Goal: Task Accomplishment & Management: Manage account settings

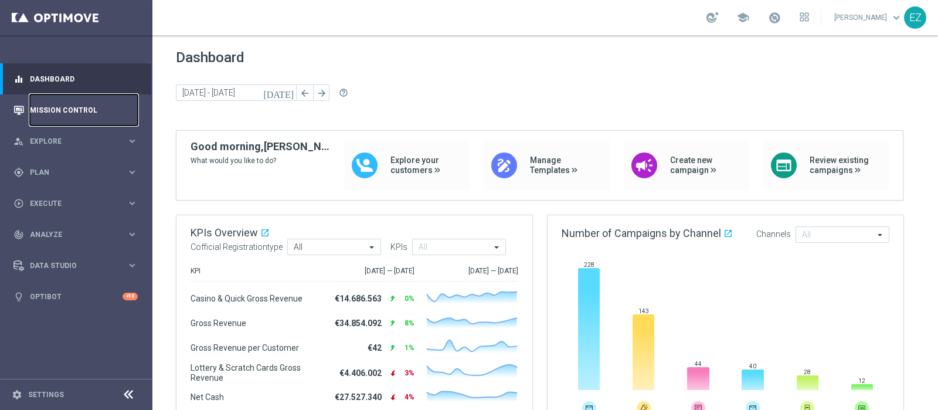
click at [52, 110] on link "Mission Control" at bounding box center [84, 109] width 108 height 31
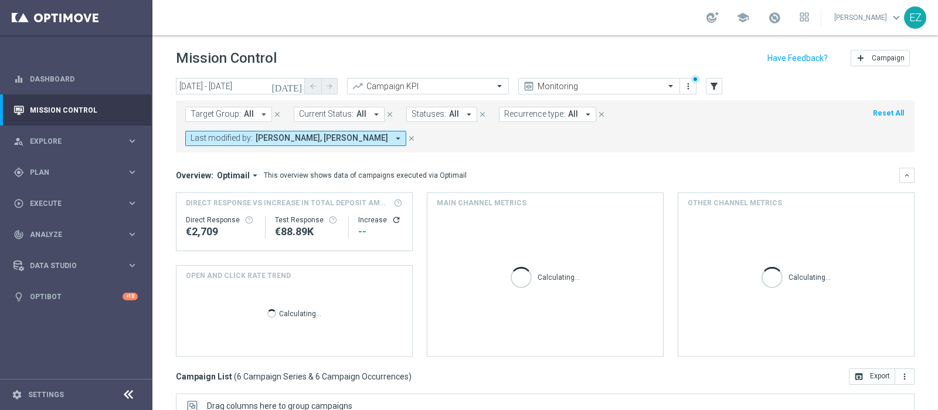
click at [293, 83] on icon "[DATE]" at bounding box center [287, 86] width 32 height 11
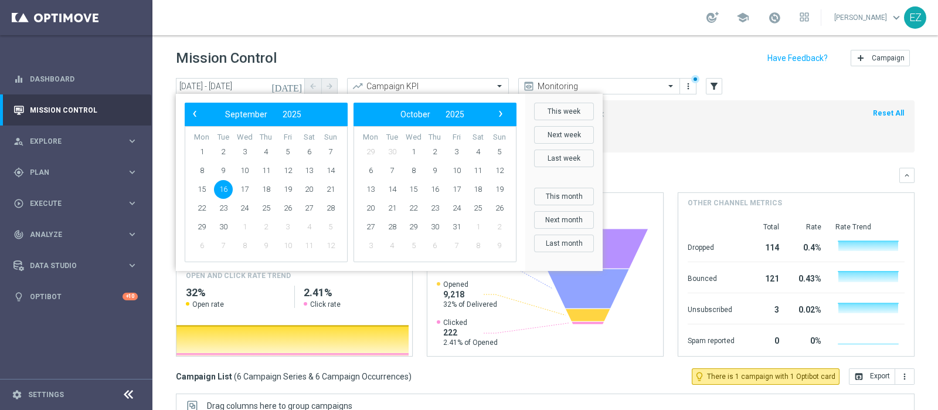
click at [313, 58] on div "Mission Control add Campaign" at bounding box center [545, 58] width 739 height 23
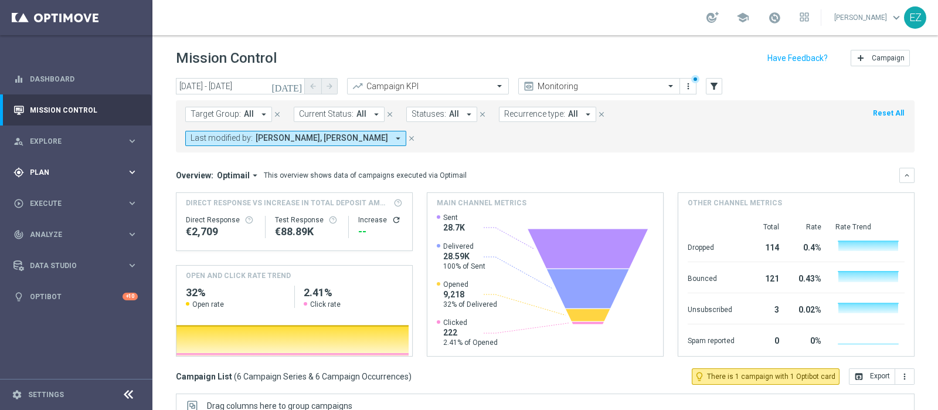
click at [39, 173] on span "Plan" at bounding box center [78, 172] width 97 height 7
click at [42, 195] on link "Target Groups" at bounding box center [75, 196] width 91 height 9
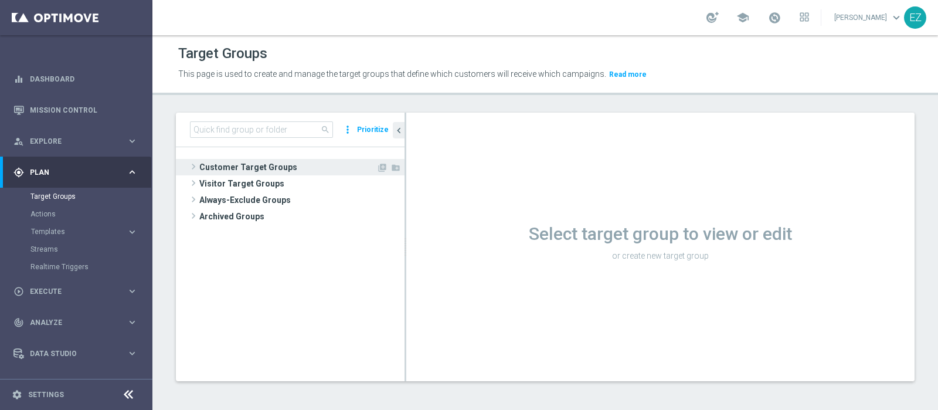
click at [276, 168] on span "Customer Target Groups" at bounding box center [287, 167] width 177 height 16
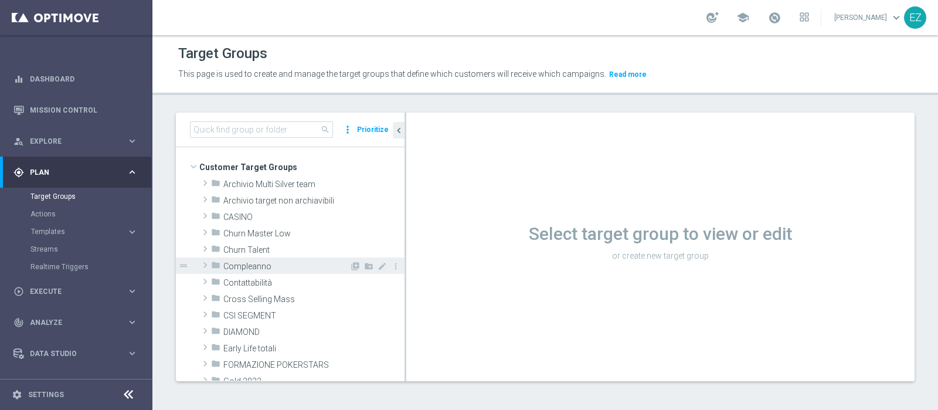
scroll to position [180, 0]
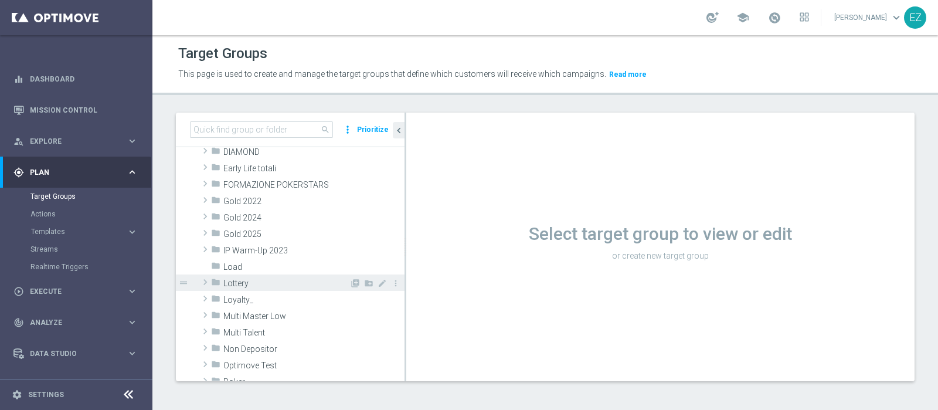
click at [254, 288] on div "folder Lottery" at bounding box center [280, 282] width 138 height 16
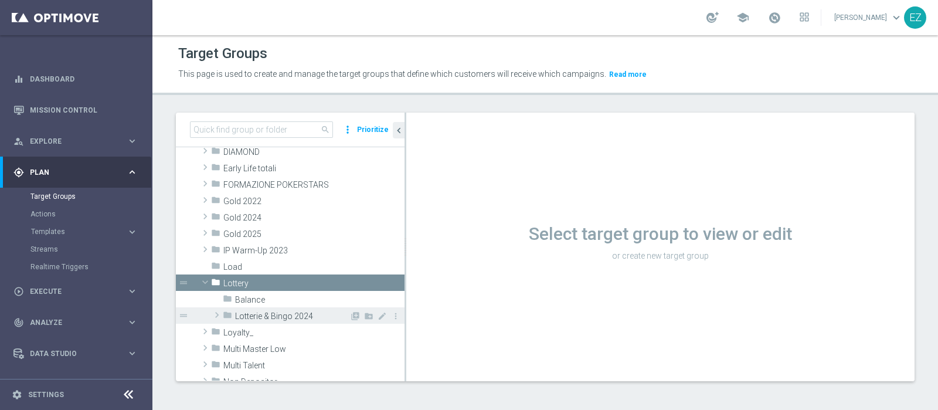
click at [261, 320] on span "Lotterie & Bingo 2024" at bounding box center [292, 316] width 114 height 10
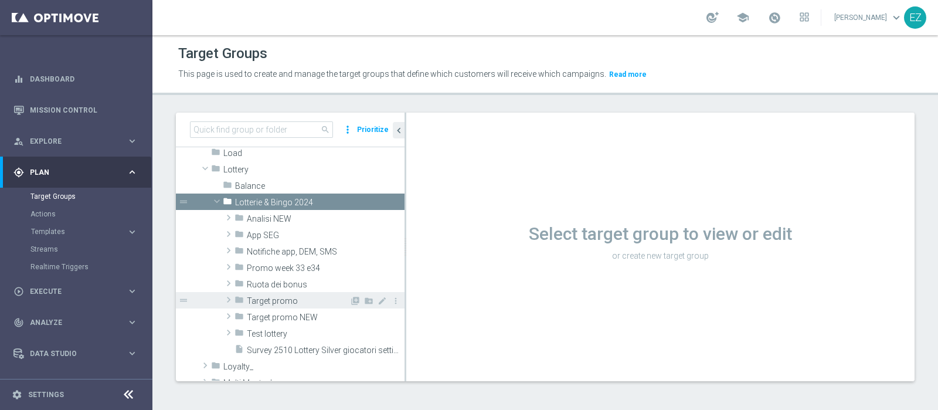
scroll to position [295, 0]
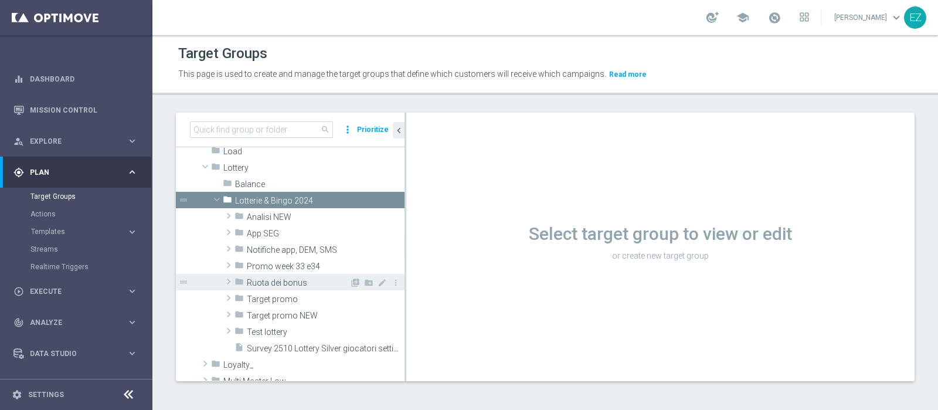
click at [278, 279] on span "Ruota dei bonus" at bounding box center [298, 283] width 103 height 10
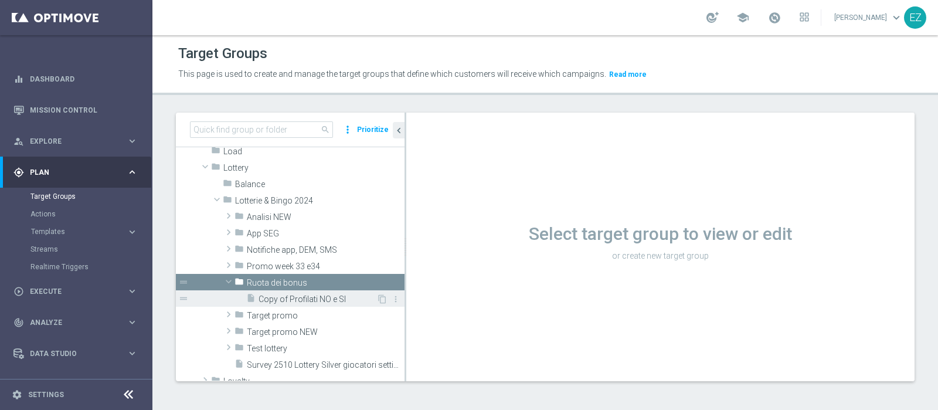
click at [278, 299] on span "Copy of Profilati NO e SI" at bounding box center [318, 299] width 118 height 10
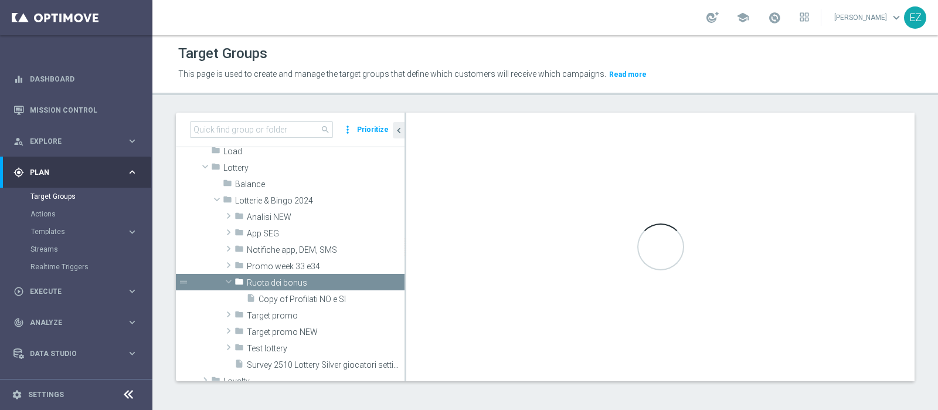
scroll to position [0, 0]
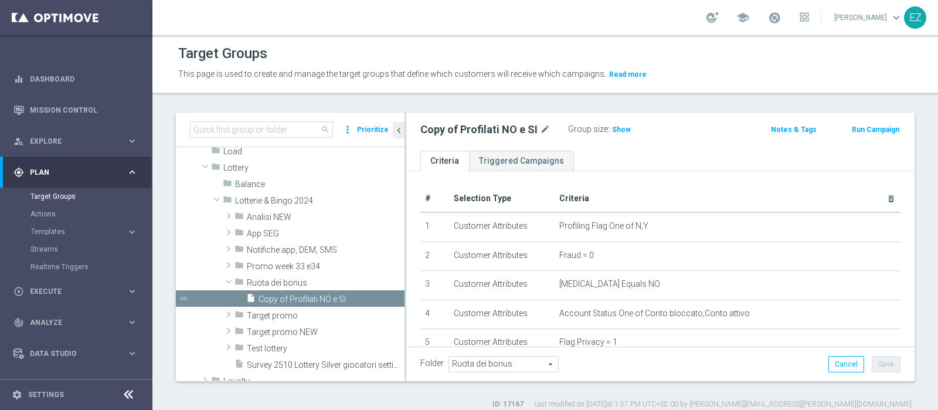
scroll to position [208, 0]
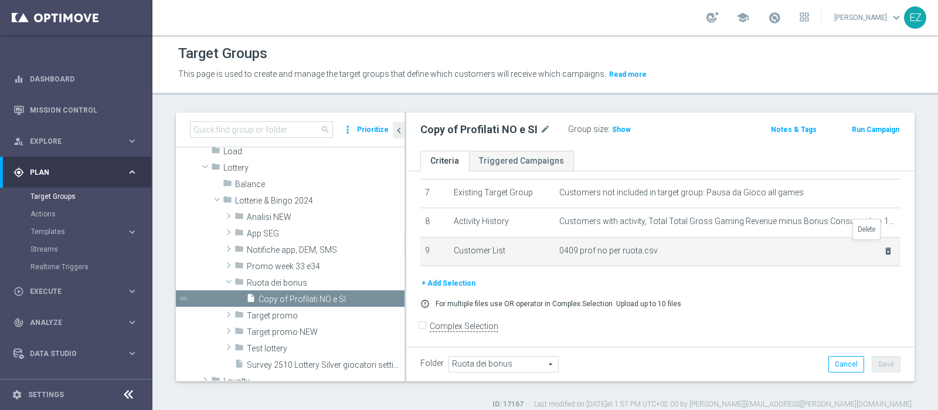
click at [883, 247] on icon "delete_forever" at bounding box center [887, 250] width 9 height 9
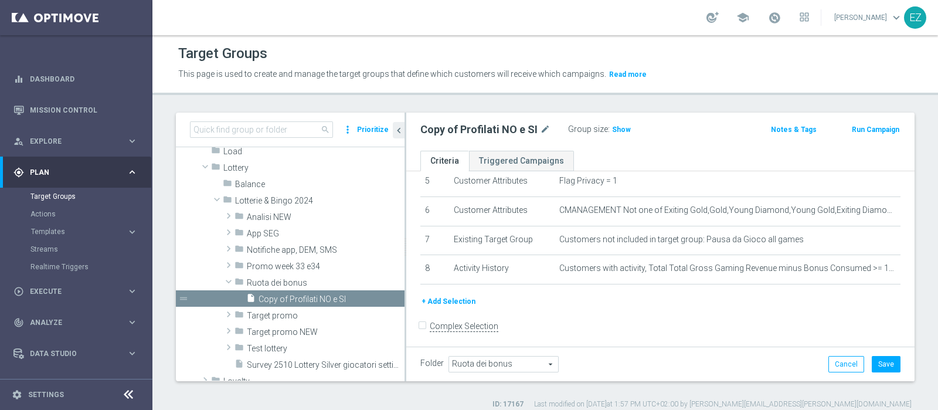
click at [436, 295] on button "+ Add Selection" at bounding box center [448, 301] width 56 height 13
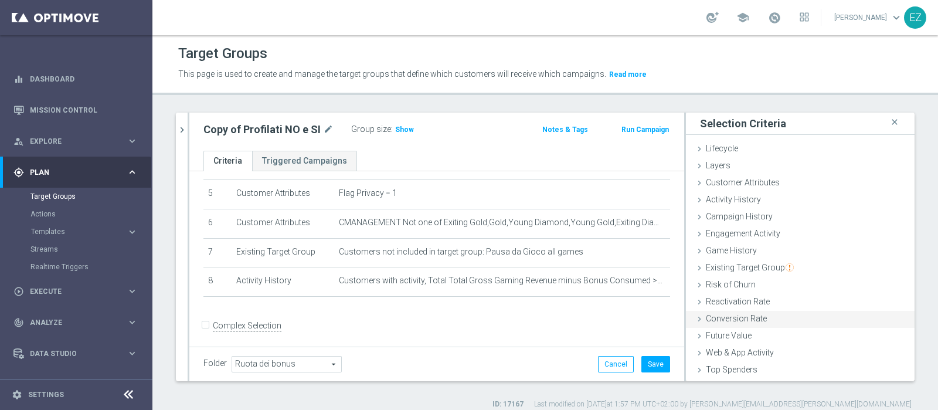
scroll to position [49, 0]
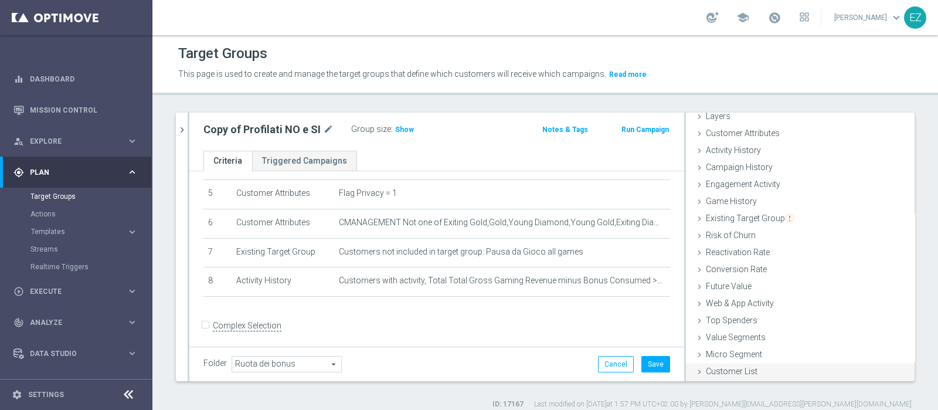
click at [736, 372] on span "Customer List" at bounding box center [732, 370] width 52 height 9
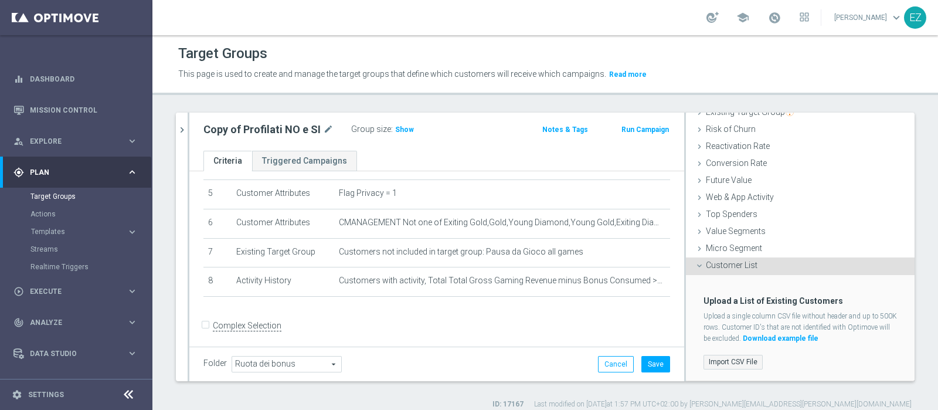
click at [722, 358] on label "Import CSV File" at bounding box center [733, 362] width 59 height 15
click at [0, 0] on input "Import CSV File" at bounding box center [0, 0] width 0 height 0
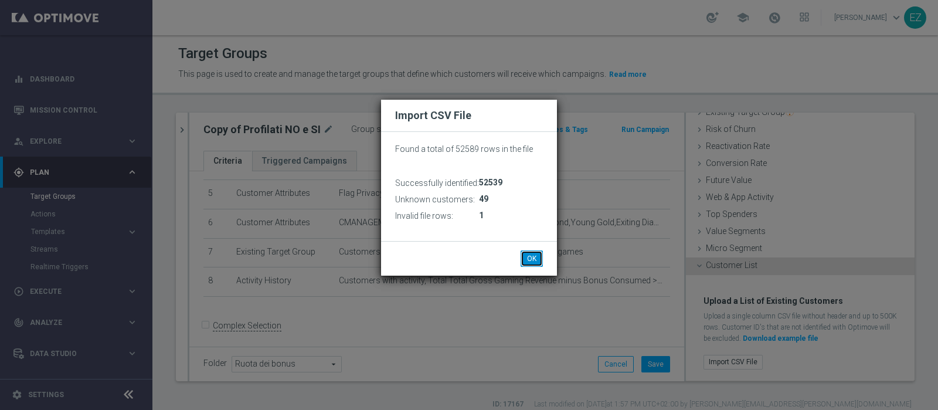
click at [535, 259] on button "OK" at bounding box center [532, 258] width 22 height 16
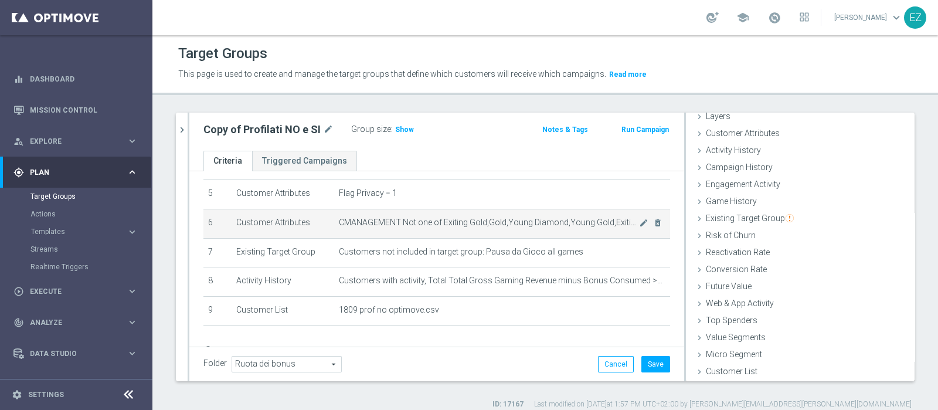
scroll to position [196, 0]
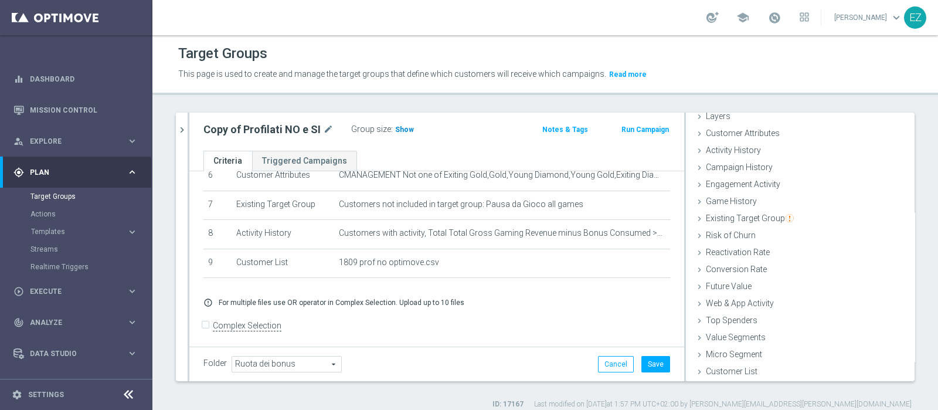
click at [403, 130] on span "Show" at bounding box center [404, 129] width 19 height 8
click at [646, 358] on button "Save" at bounding box center [655, 364] width 29 height 16
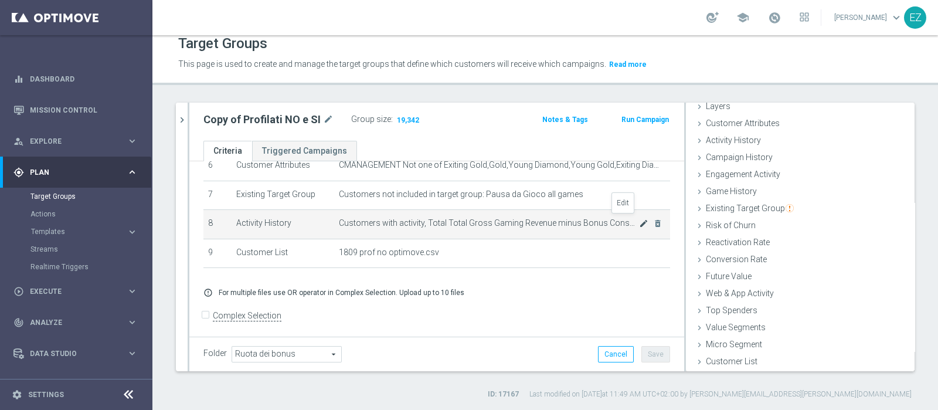
click at [639, 223] on icon "mode_edit" at bounding box center [643, 223] width 9 height 9
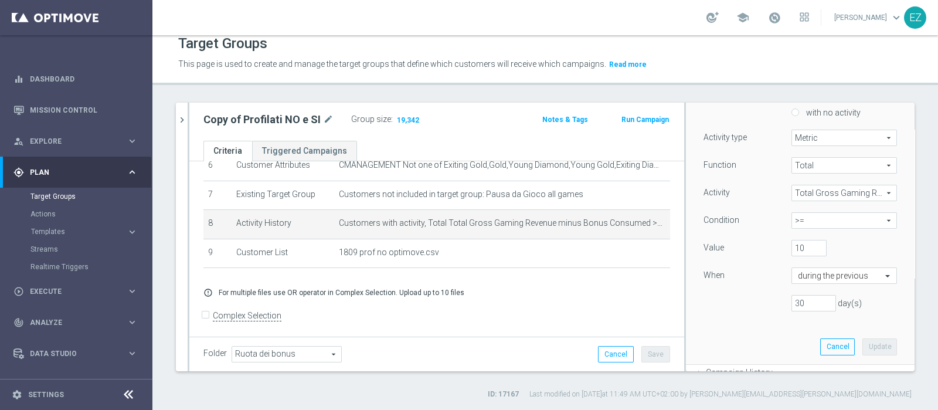
scroll to position [122, 0]
click at [791, 246] on input "10" at bounding box center [808, 248] width 35 height 16
type input "1"
type input "8"
click at [862, 342] on button "Update" at bounding box center [879, 347] width 35 height 16
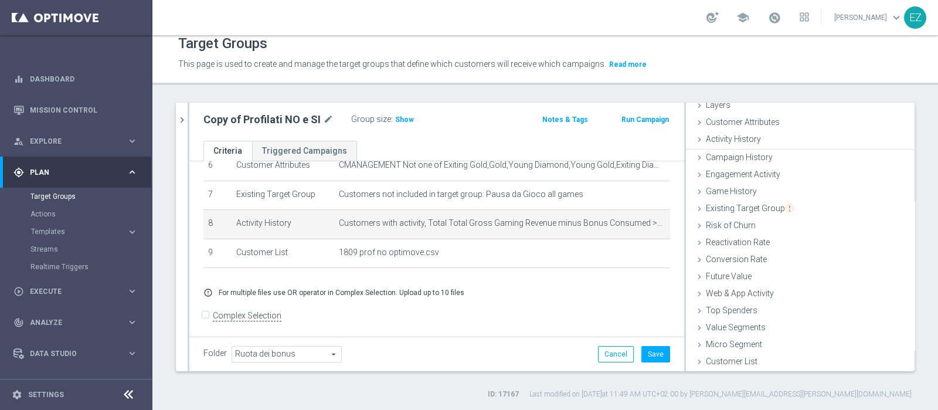
scroll to position [49, 0]
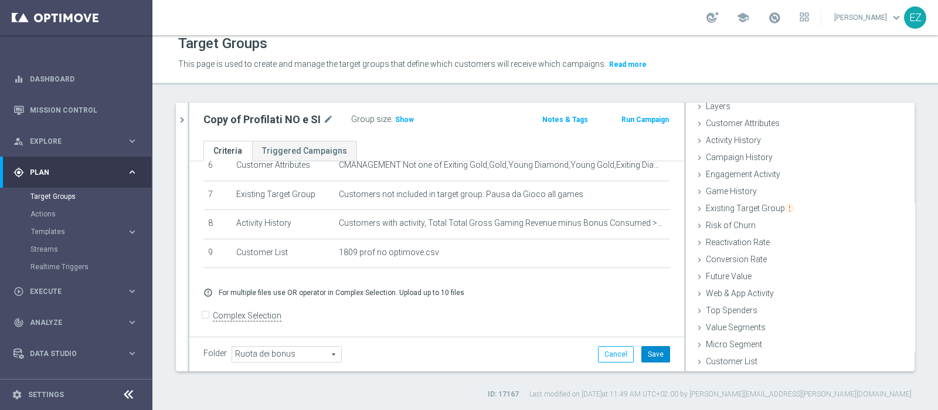
drag, startPoint x: 650, startPoint y: 347, endPoint x: 616, endPoint y: 309, distance: 51.1
click at [650, 347] on button "Save" at bounding box center [655, 354] width 29 height 16
click at [403, 115] on span "Show" at bounding box center [404, 119] width 19 height 8
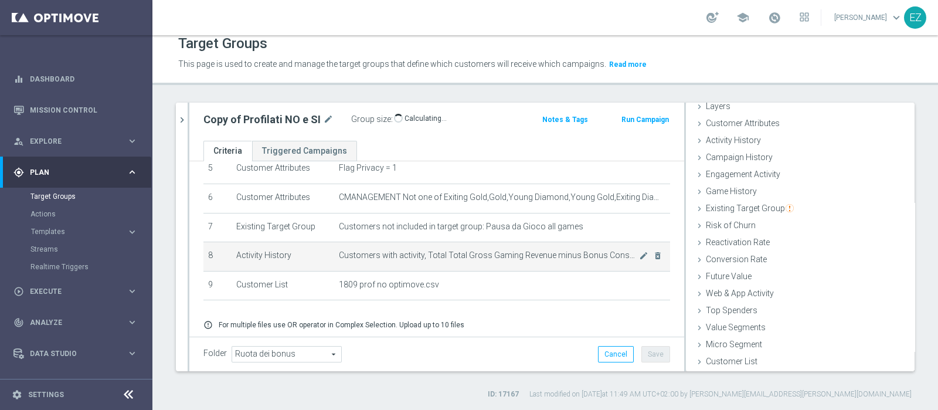
scroll to position [147, 0]
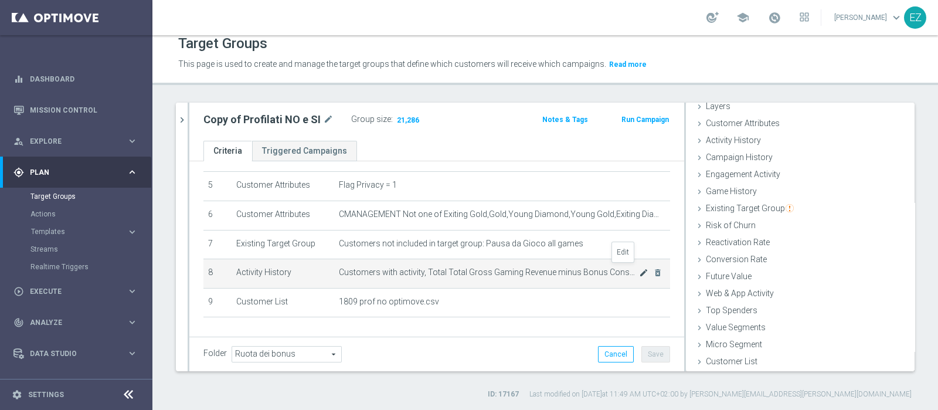
click at [639, 268] on icon "mode_edit" at bounding box center [643, 272] width 9 height 9
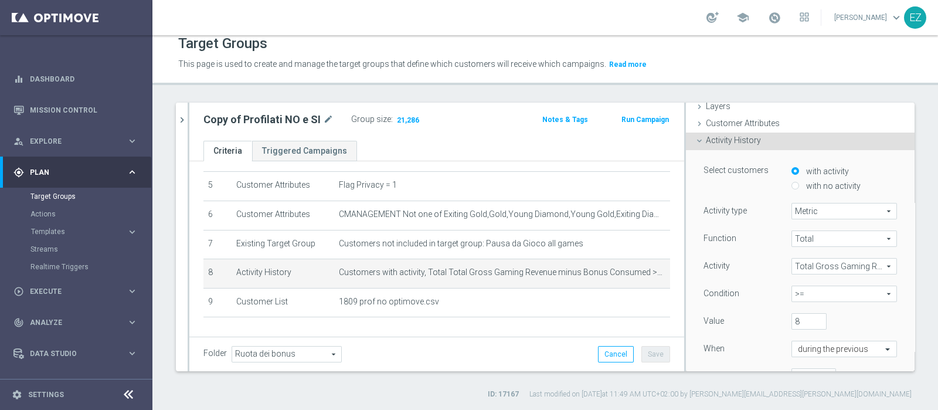
scroll to position [89, 0]
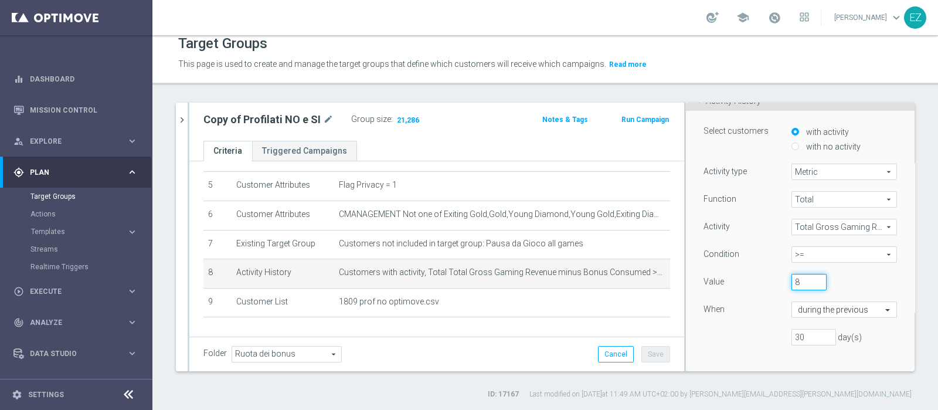
click at [791, 281] on input "8" at bounding box center [808, 282] width 35 height 16
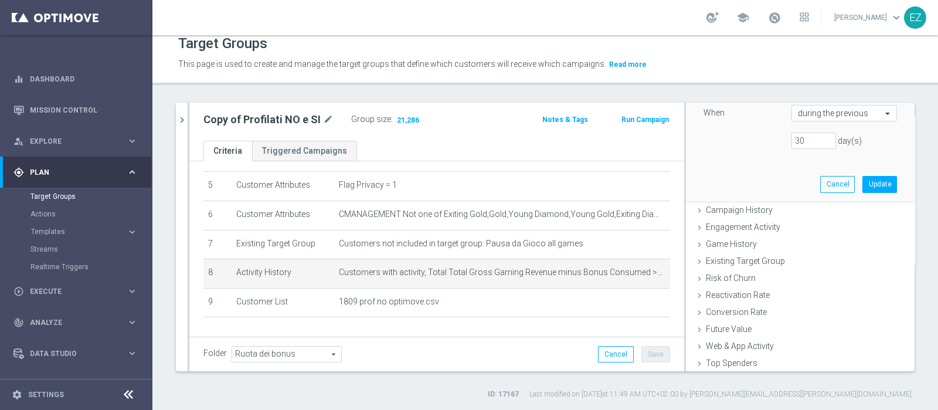
scroll to position [286, 0]
type input "5"
click at [862, 184] on button "Update" at bounding box center [879, 183] width 35 height 16
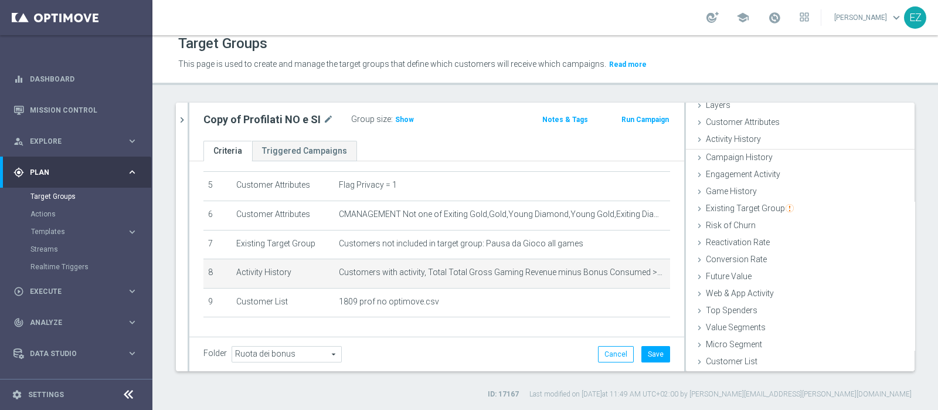
scroll to position [49, 0]
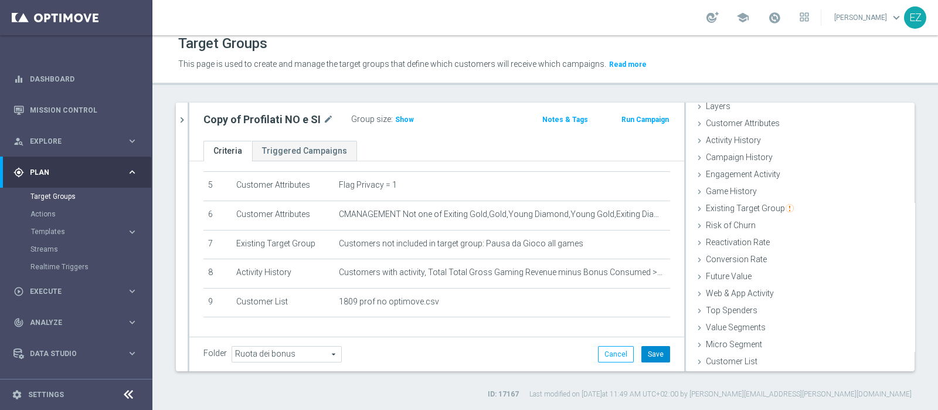
click at [653, 355] on button "Save" at bounding box center [655, 354] width 29 height 16
click at [402, 124] on h3 "Show" at bounding box center [404, 119] width 21 height 13
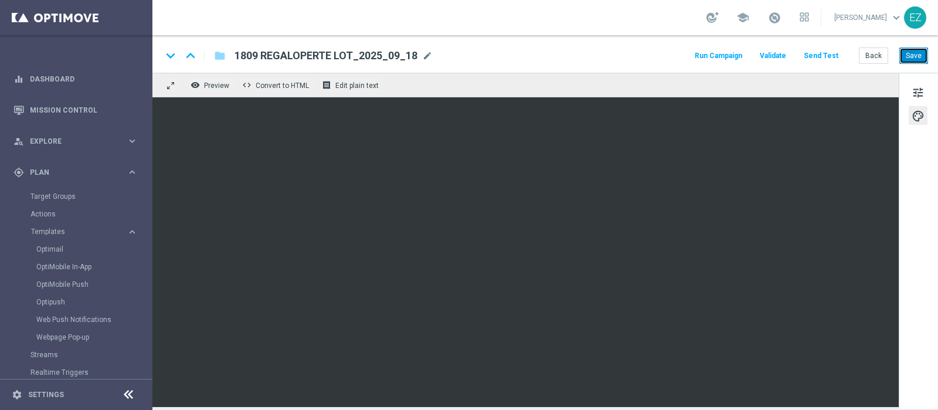
click at [915, 63] on button "Save" at bounding box center [913, 55] width 29 height 16
